Goal: Task Accomplishment & Management: Manage account settings

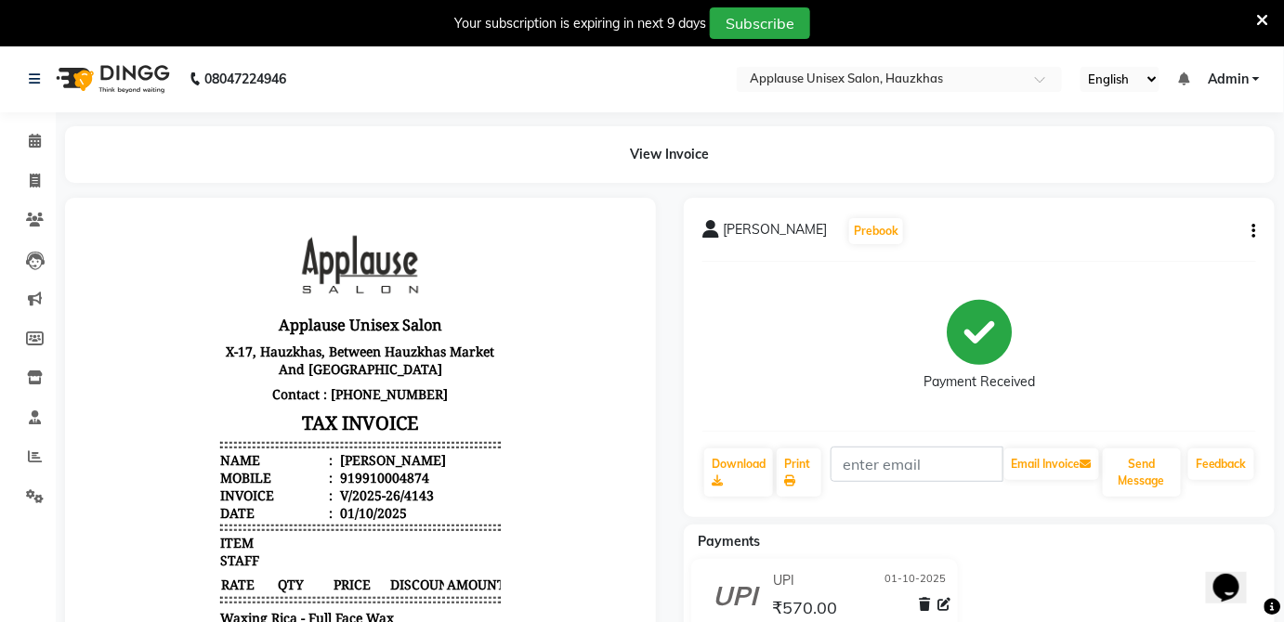
click at [1261, 17] on icon at bounding box center [1263, 20] width 12 height 17
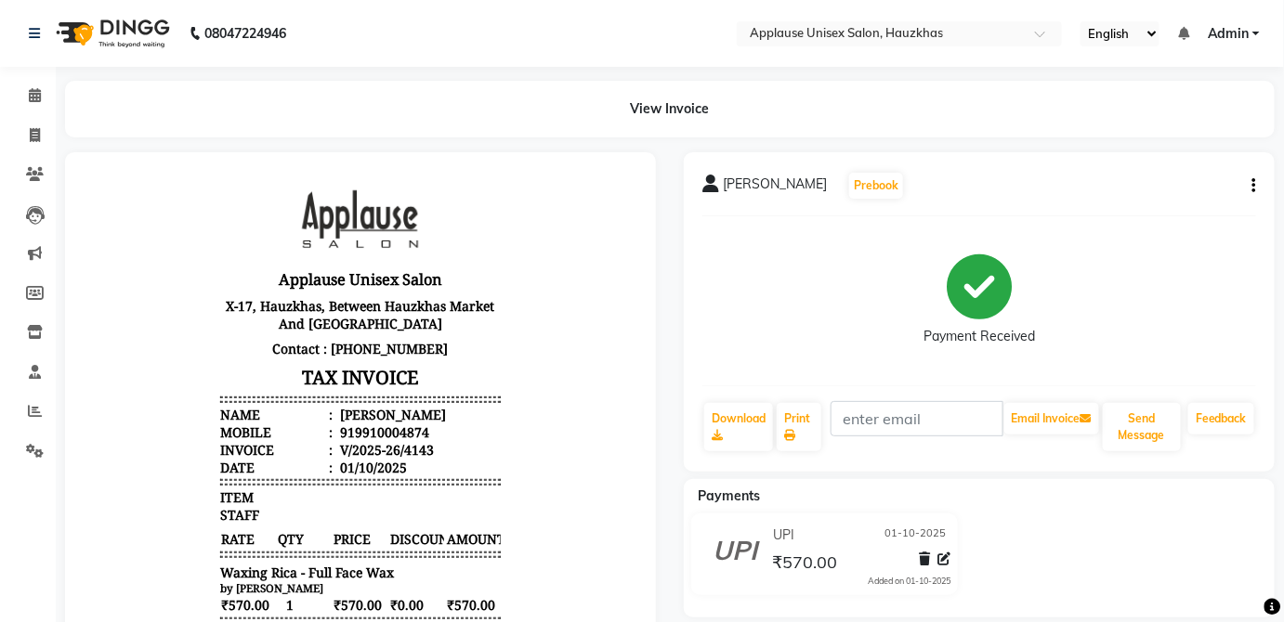
click at [1253, 187] on icon "button" at bounding box center [1254, 186] width 4 height 1
click at [1183, 137] on div "Cancel Invoice" at bounding box center [1161, 139] width 127 height 23
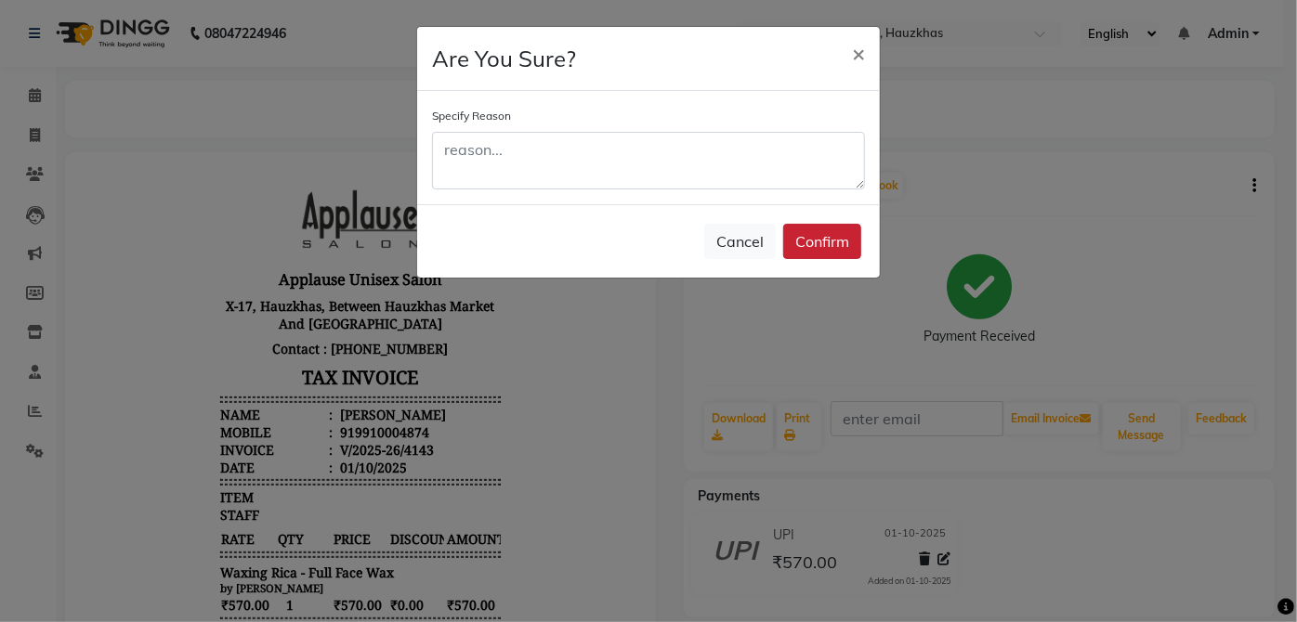
click at [840, 241] on button "Confirm" at bounding box center [822, 241] width 78 height 35
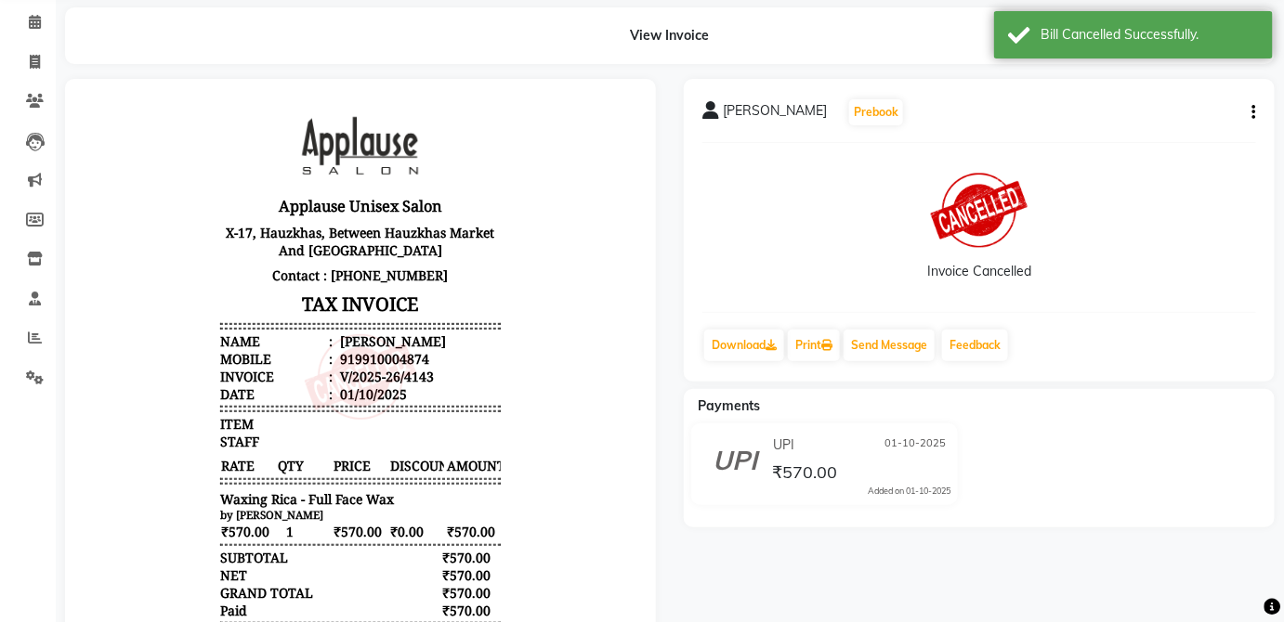
scroll to position [92, 0]
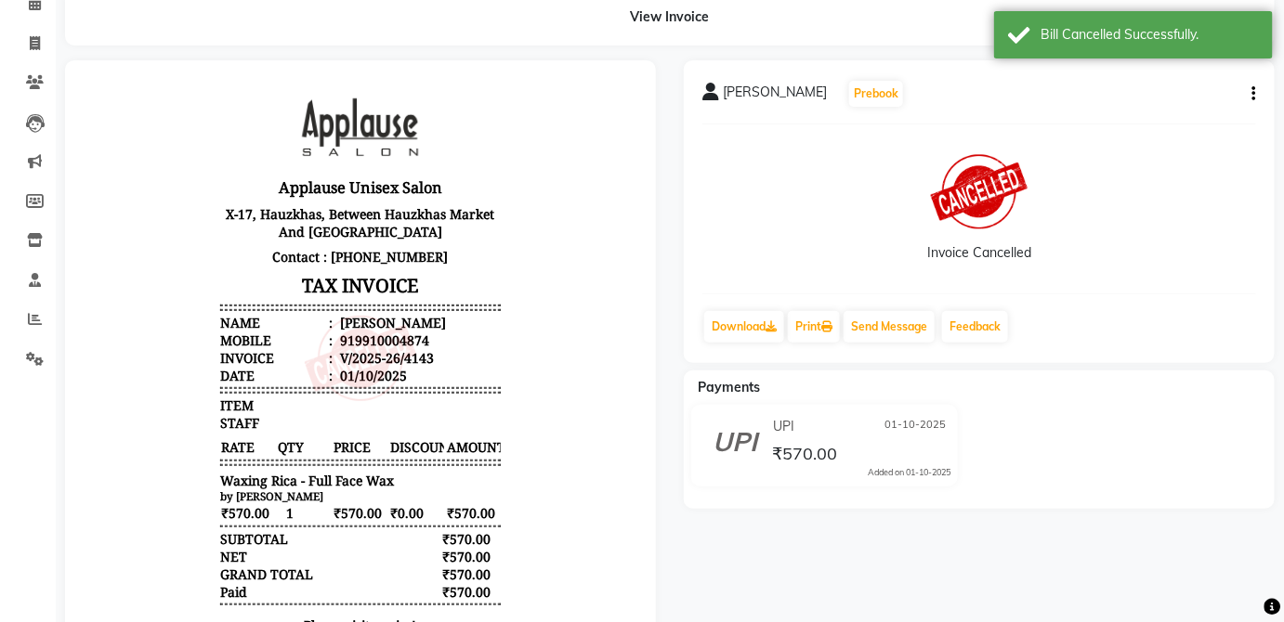
click at [1256, 95] on icon "button" at bounding box center [1254, 94] width 4 height 1
click at [1204, 206] on div "Invoice Cancelled" at bounding box center [979, 208] width 554 height 139
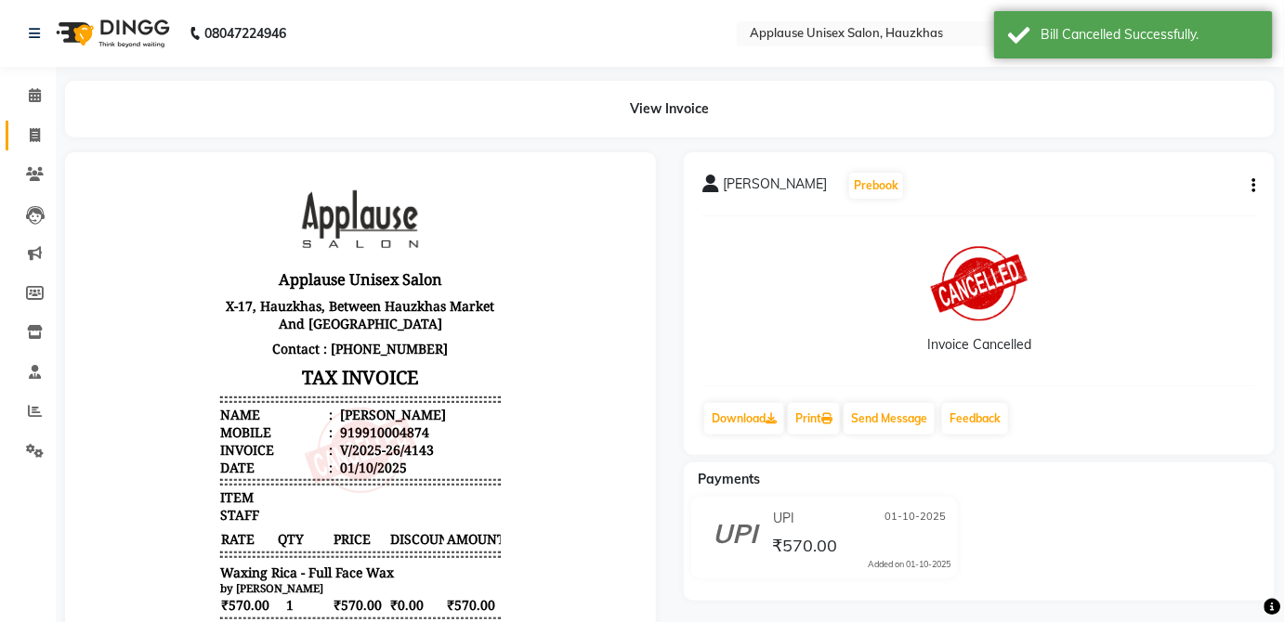
click at [30, 146] on link "Invoice" at bounding box center [28, 136] width 45 height 31
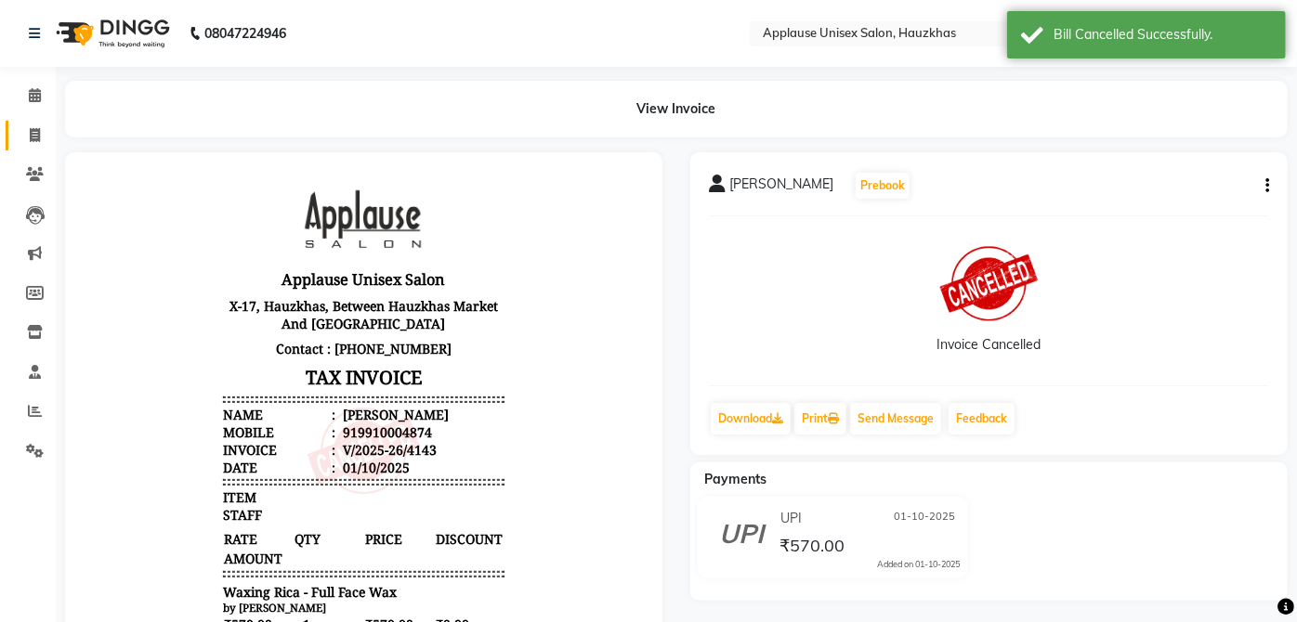
select select "service"
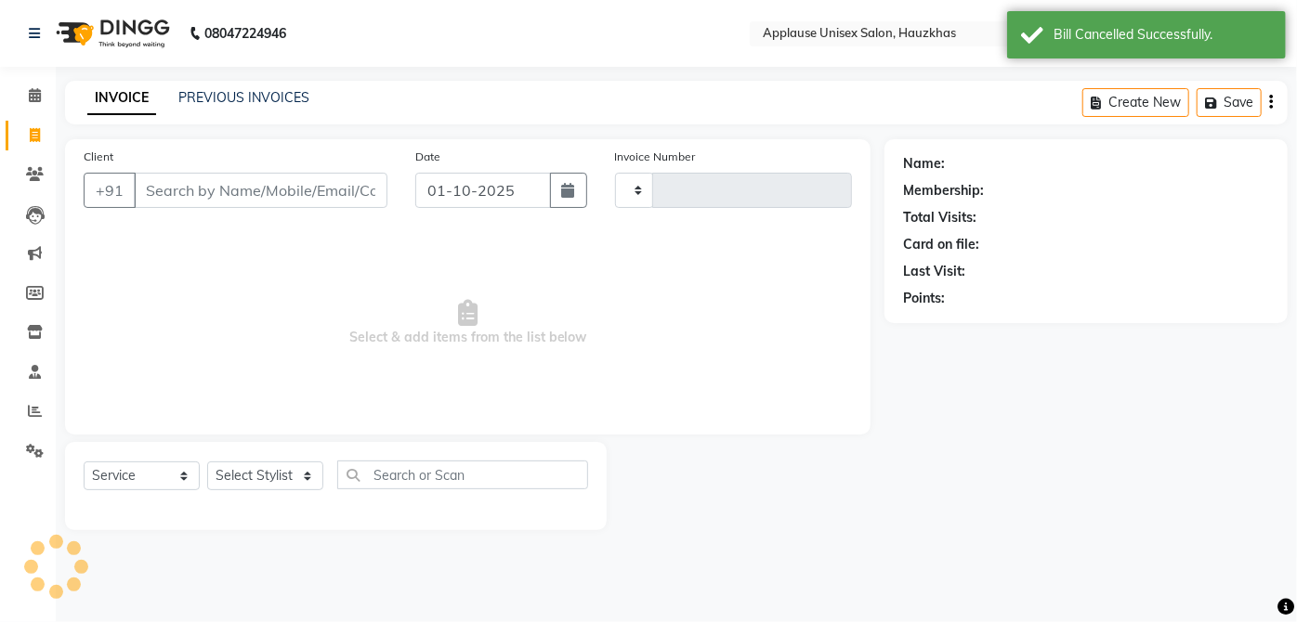
type input "4147"
select select "5082"
click at [290, 103] on link "PREVIOUS INVOICES" at bounding box center [243, 97] width 131 height 17
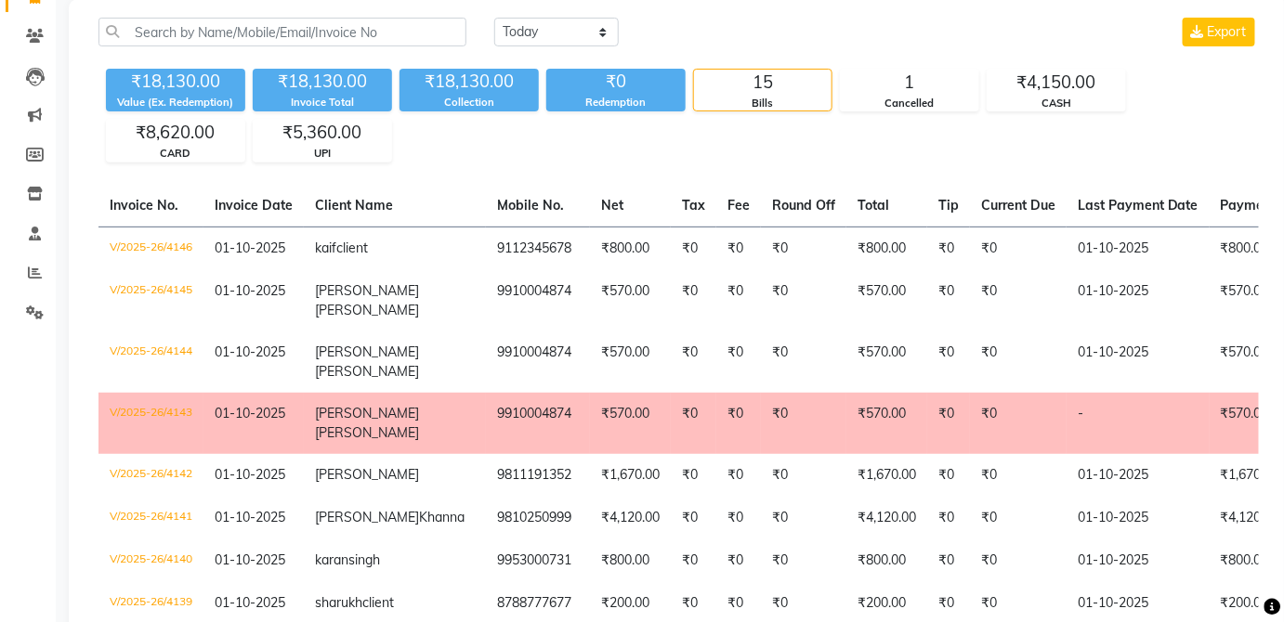
scroll to position [133, 0]
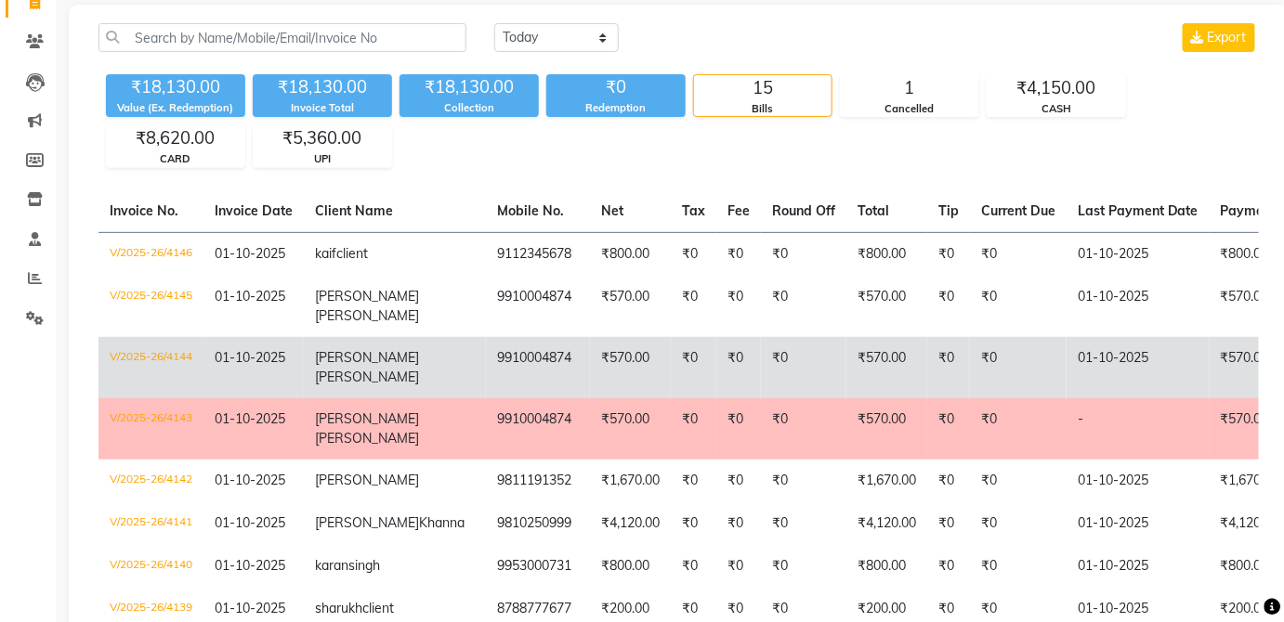
click at [1210, 356] on td "₹570.00" at bounding box center [1281, 367] width 143 height 61
click at [846, 359] on td "₹570.00" at bounding box center [886, 367] width 81 height 61
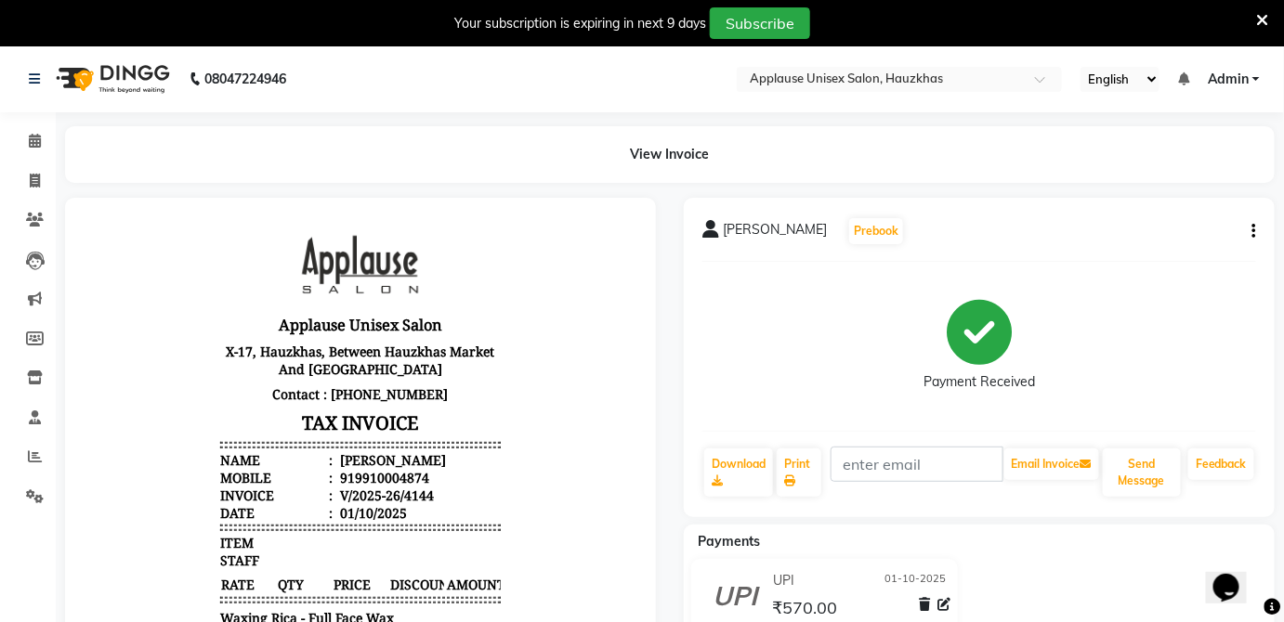
click at [1253, 232] on icon "button" at bounding box center [1254, 231] width 4 height 1
click at [1201, 182] on div "Cancel Invoice" at bounding box center [1161, 184] width 127 height 23
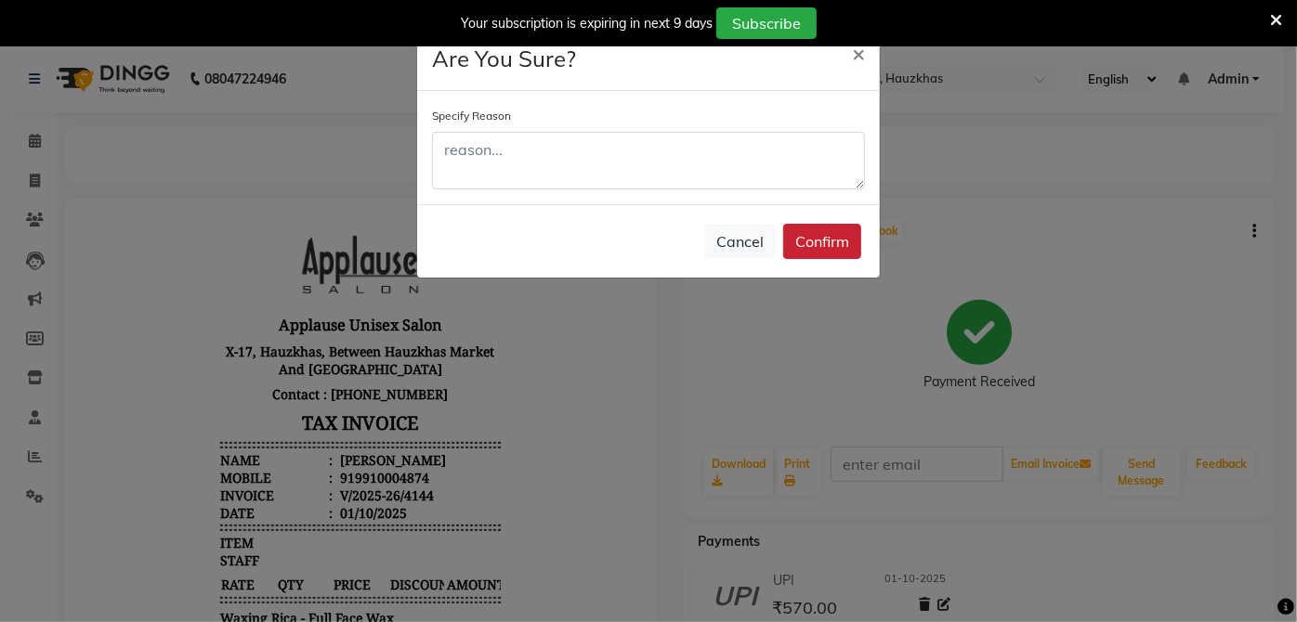
click at [836, 247] on button "Confirm" at bounding box center [822, 241] width 78 height 35
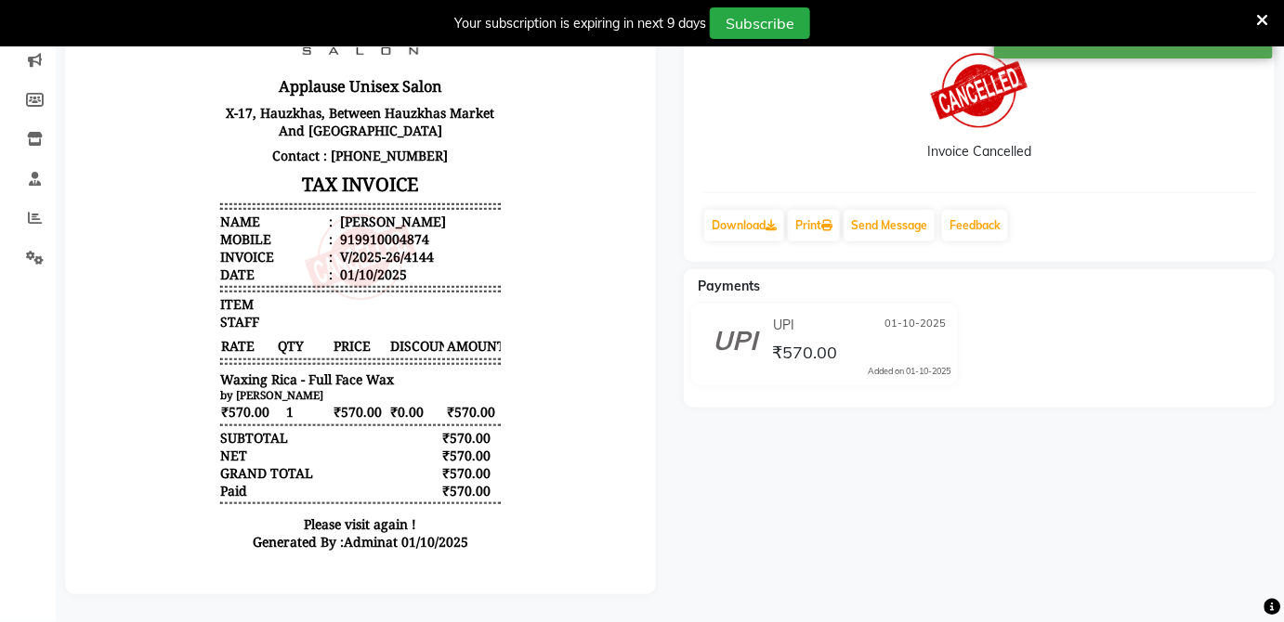
click at [1263, 20] on icon at bounding box center [1263, 20] width 12 height 17
